Goal: Information Seeking & Learning: Learn about a topic

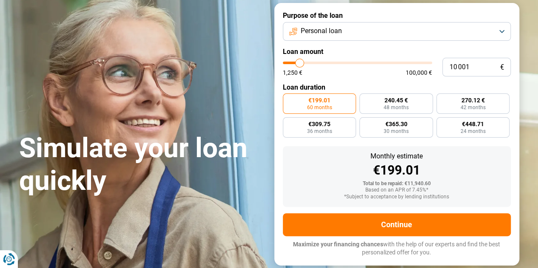
type input "10 250"
type input "10250"
type input "11 750"
type input "11750"
type input "17 250"
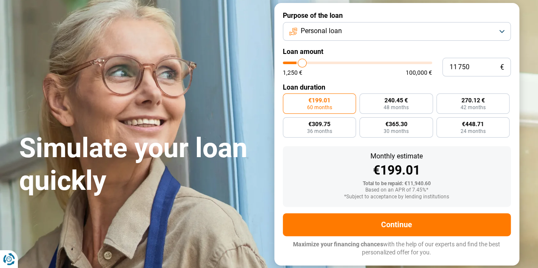
type input "17250"
type input "25 000"
type input "25000"
type input "30 750"
type input "30750"
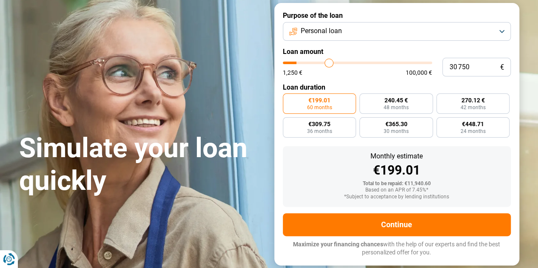
type input "39 250"
type input "39250"
type input "44 750"
type input "44750"
type input "49 500"
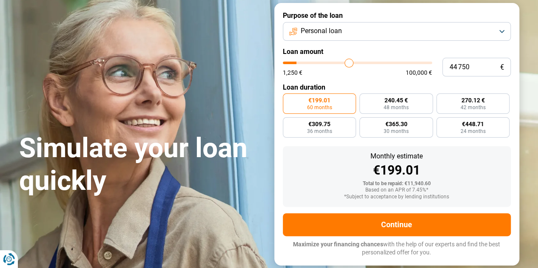
type input "49500"
type input "53 750"
type input "53750"
type input "59 750"
type input "59750"
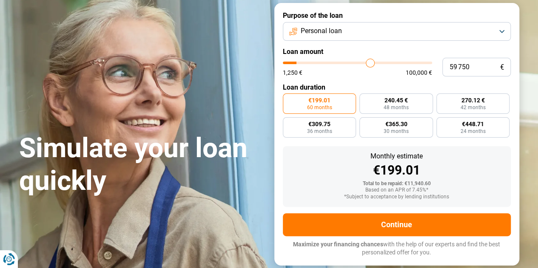
type input "63 250"
type input "63250"
type input "66 750"
type input "66750"
type input "70 000"
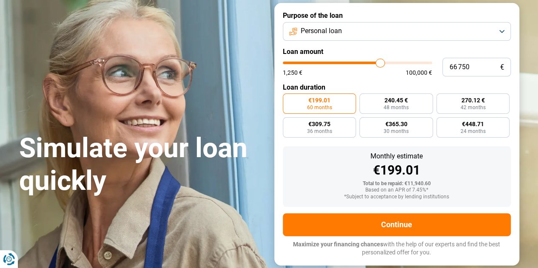
type input "70000"
type input "73 000"
type input "73000"
type input "76 250"
type input "76250"
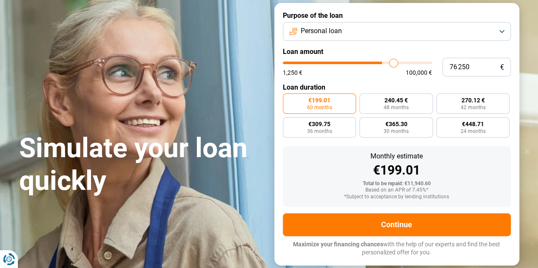
type input "78 250"
type input "78250"
type input "80 750"
type input "80750"
type input "83 750"
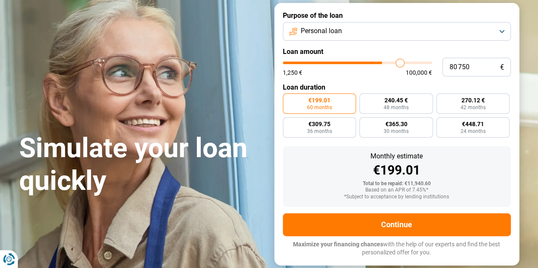
type input "83750"
type input "85 750"
type input "85750"
type input "88 250"
type input "88250"
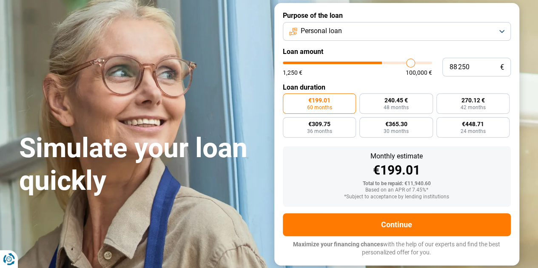
type input "89 250"
type input "89250"
type input "90 250"
type input "90250"
type input "92 250"
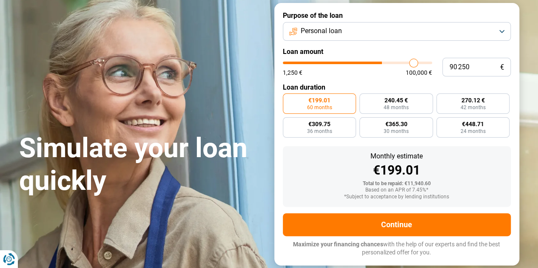
type input "92250"
type input "93 000"
type input "93000"
type input "93 500"
type input "93500"
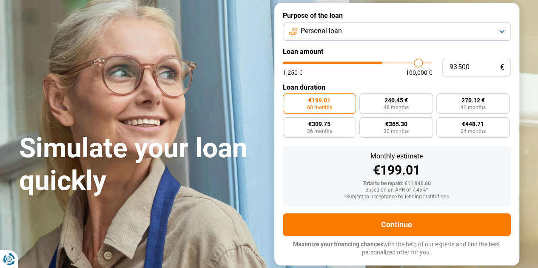
type input "95 250"
type input "95250"
type input "96 250"
type input "96250"
type input "97 250"
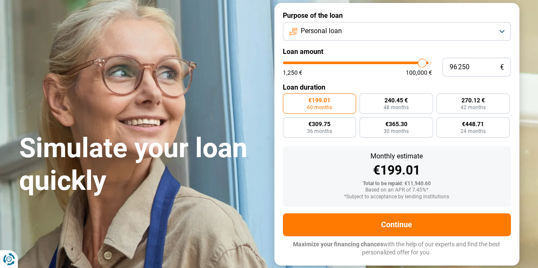
type input "97250"
type input "98 750"
type input "98750"
type input "99 750"
type input "99750"
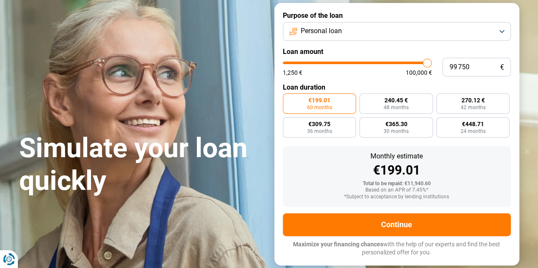
type input "100 000"
drag, startPoint x: 300, startPoint y: 63, endPoint x: 447, endPoint y: 60, distance: 147.1
type input "100000"
click at [432, 62] on input "range" at bounding box center [357, 63] width 149 height 3
radio input "false"
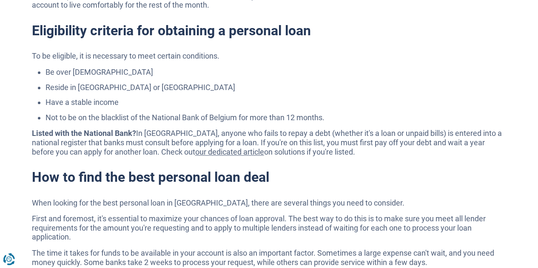
scroll to position [2091, 0]
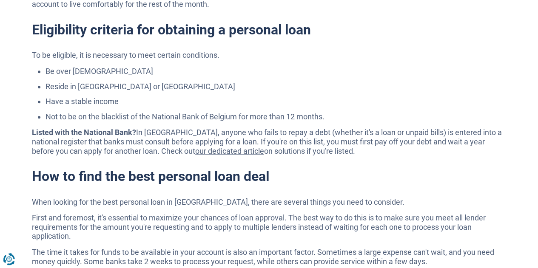
click at [0, 132] on section "Other types of consumer loans for specific projects It's important to note that…" at bounding box center [269, 32] width 538 height 710
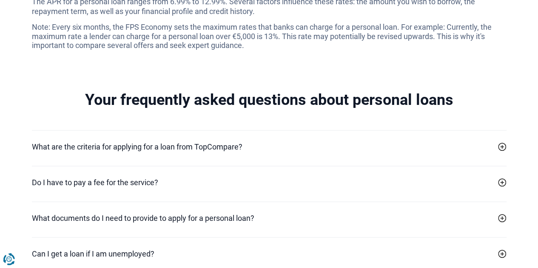
scroll to position [2416, 0]
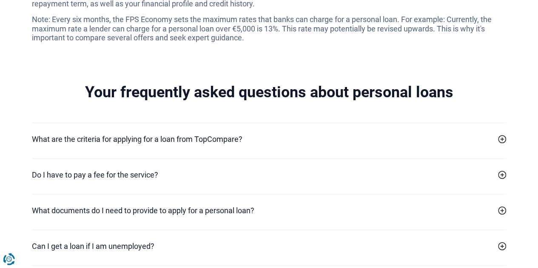
click at [99, 143] on font "What are the criteria for applying for a loan from TopCompare?" at bounding box center [137, 138] width 210 height 9
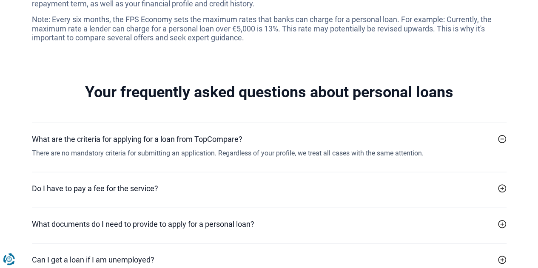
click at [99, 143] on font "What are the criteria for applying for a loan from TopCompare?" at bounding box center [137, 138] width 210 height 9
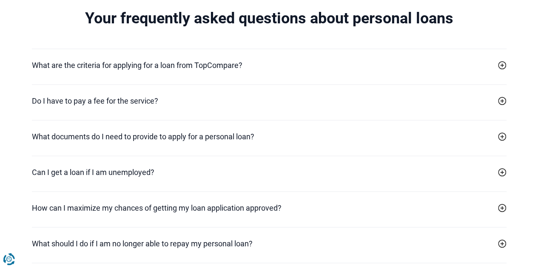
scroll to position [2499, 0]
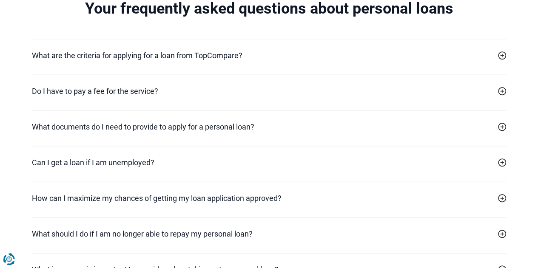
click at [116, 124] on font "What documents do I need to provide to apply for a personal loan?" at bounding box center [143, 126] width 222 height 9
